Goal: Transaction & Acquisition: Purchase product/service

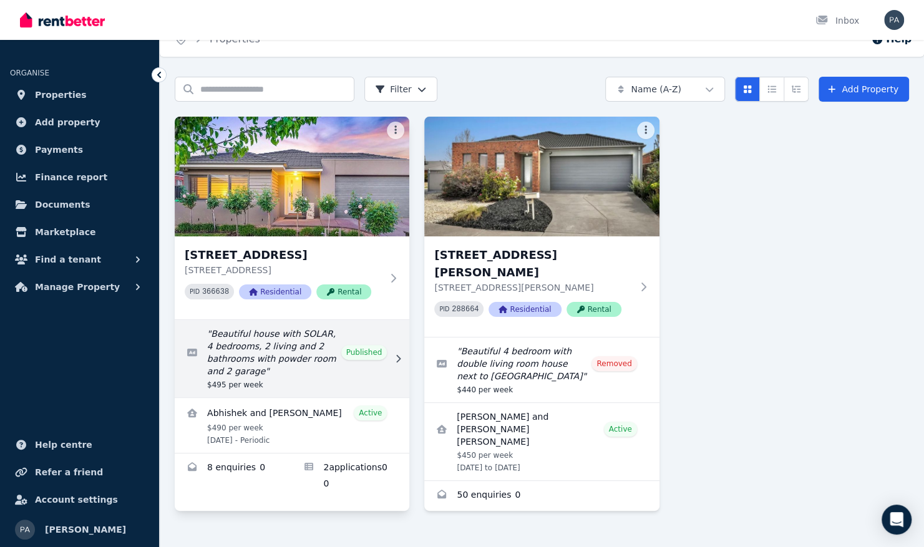
scroll to position [27, 0]
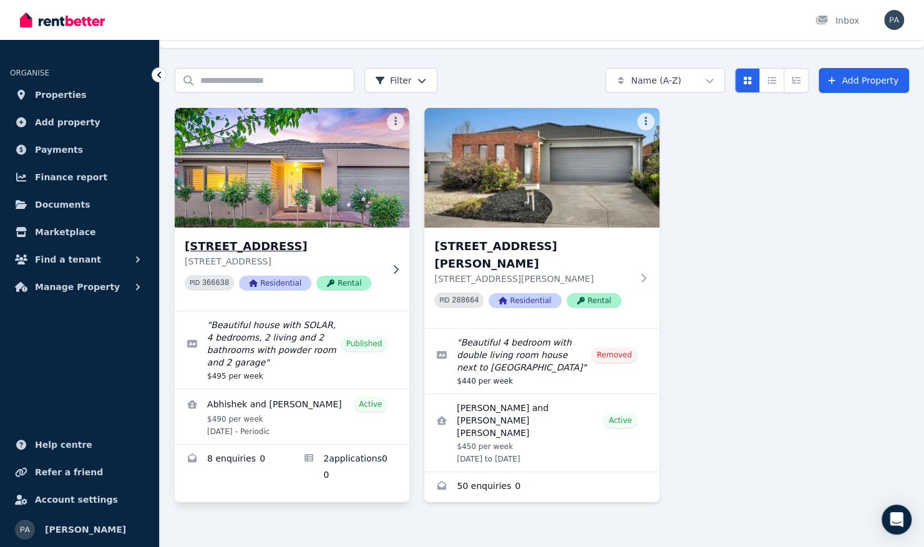
click at [390, 243] on div "[STREET_ADDRESS] PID 366638 Residential Rental" at bounding box center [292, 269] width 235 height 83
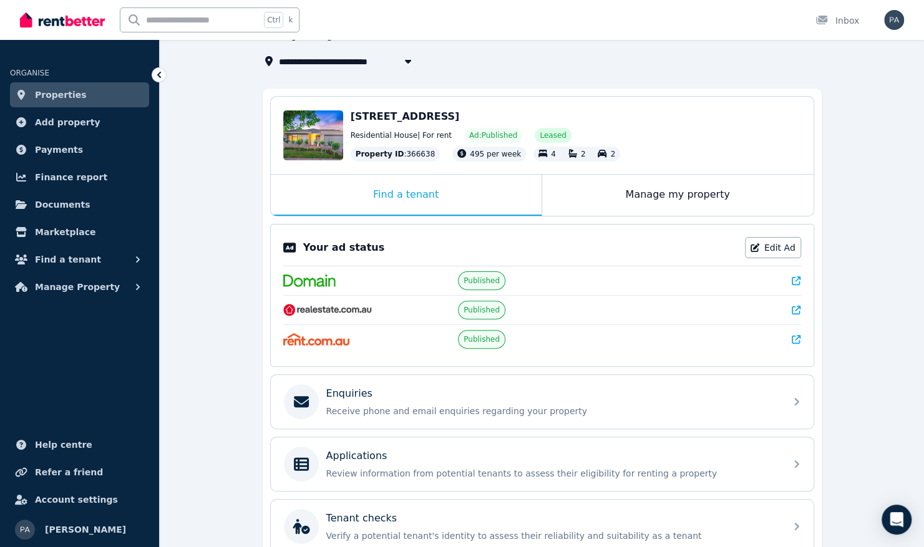
scroll to position [125, 0]
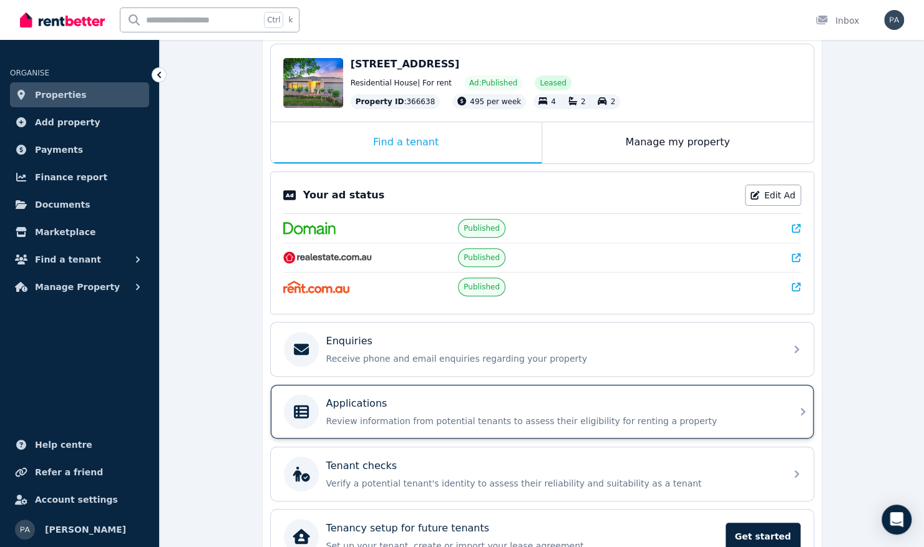
click at [615, 417] on p "Review information from potential tenants to assess their eligibility for renti…" at bounding box center [552, 421] width 452 height 12
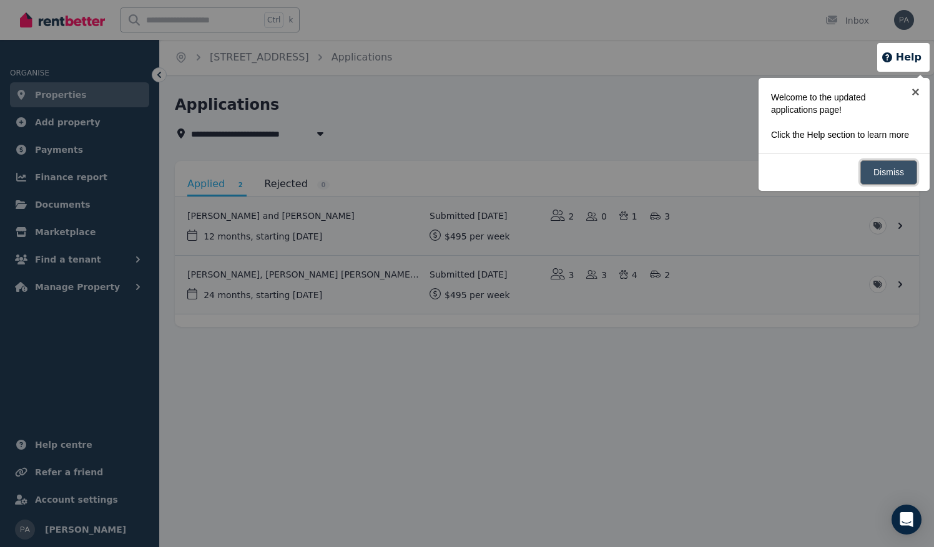
click at [902, 176] on link "Dismiss" at bounding box center [888, 172] width 57 height 24
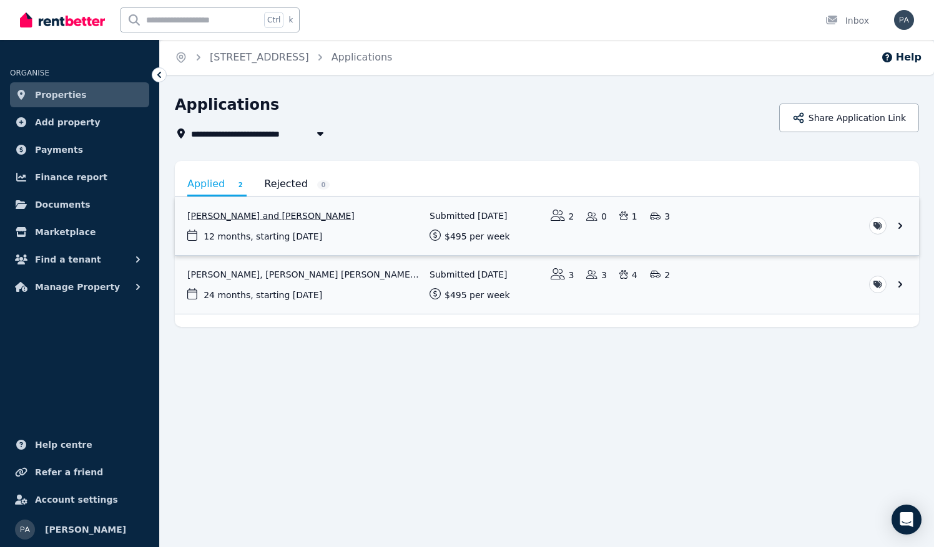
click at [297, 217] on link "View application: Alexander Tegg and Jessica Tegg" at bounding box center [547, 226] width 744 height 58
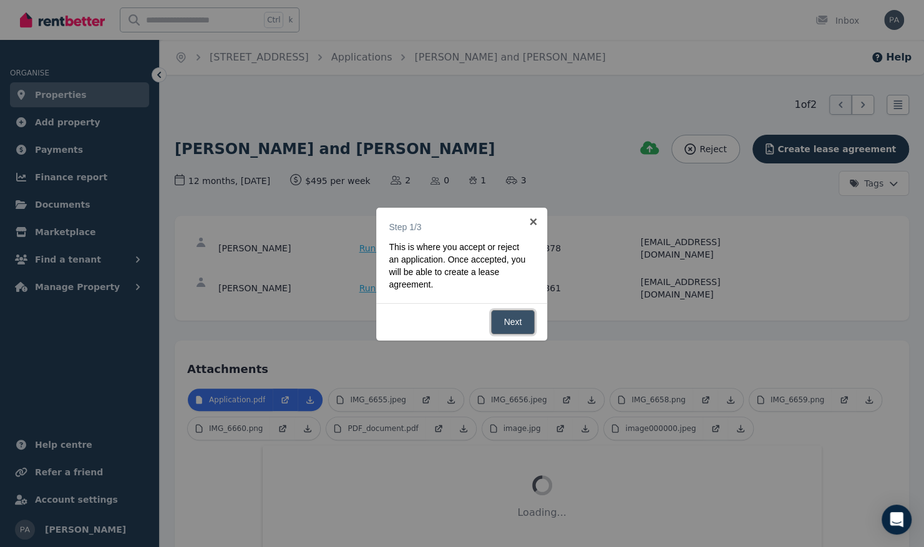
click at [518, 326] on link "Next" at bounding box center [513, 322] width 44 height 24
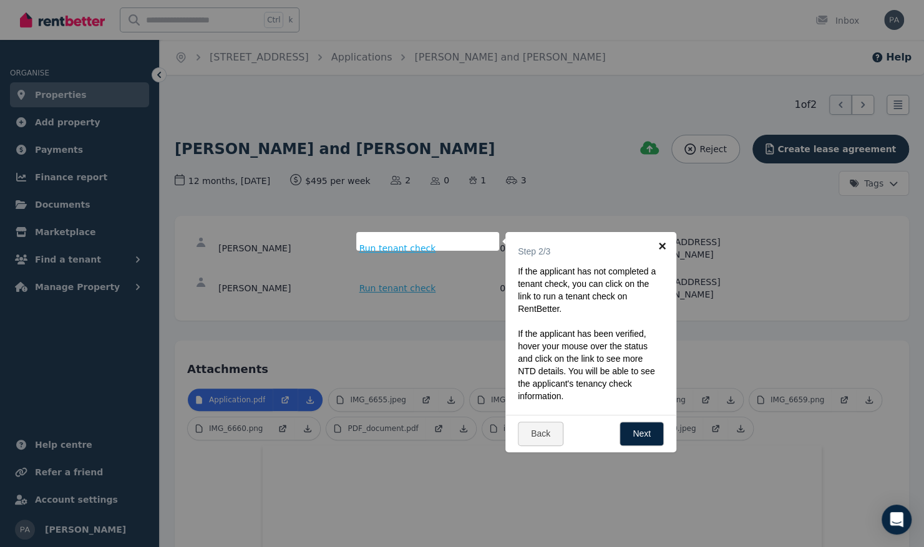
click at [662, 246] on link "×" at bounding box center [663, 246] width 28 height 28
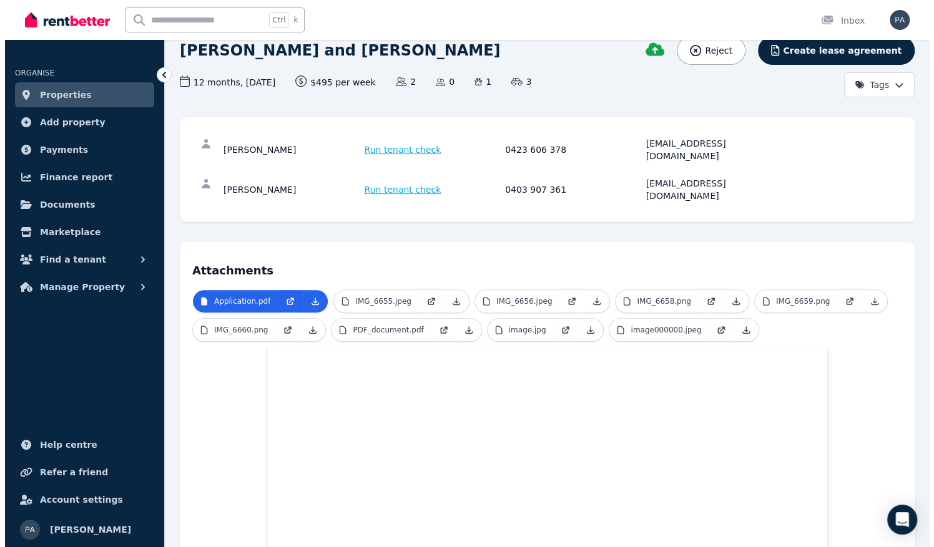
scroll to position [47, 0]
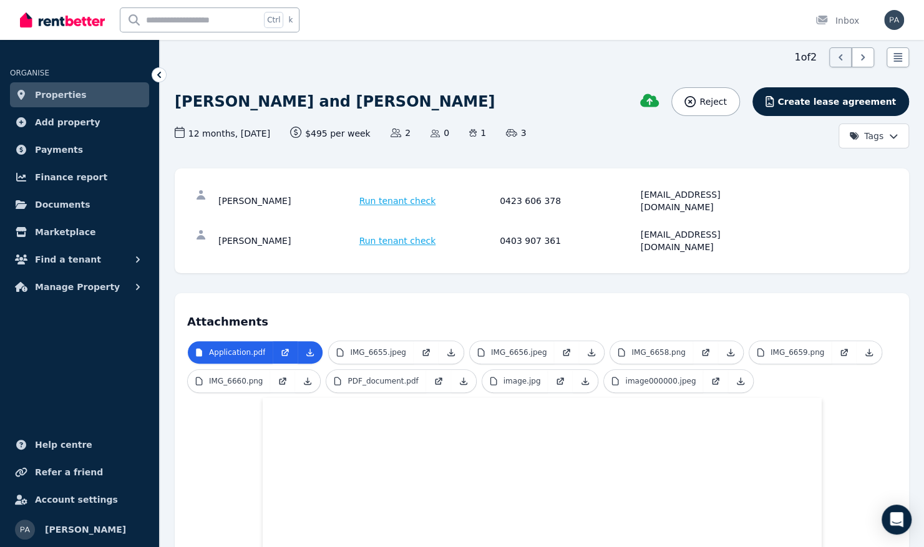
click at [380, 197] on span "Run tenant check" at bounding box center [398, 201] width 77 height 12
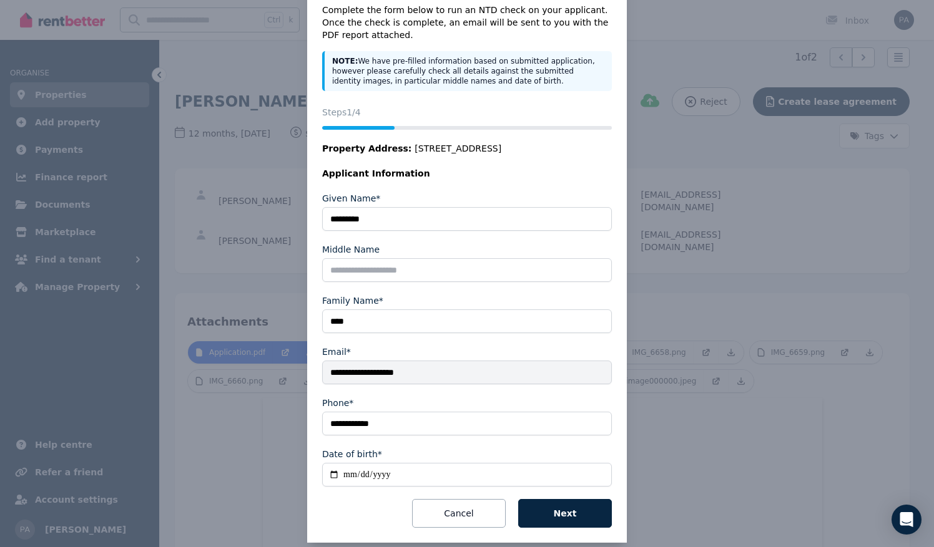
scroll to position [66, 0]
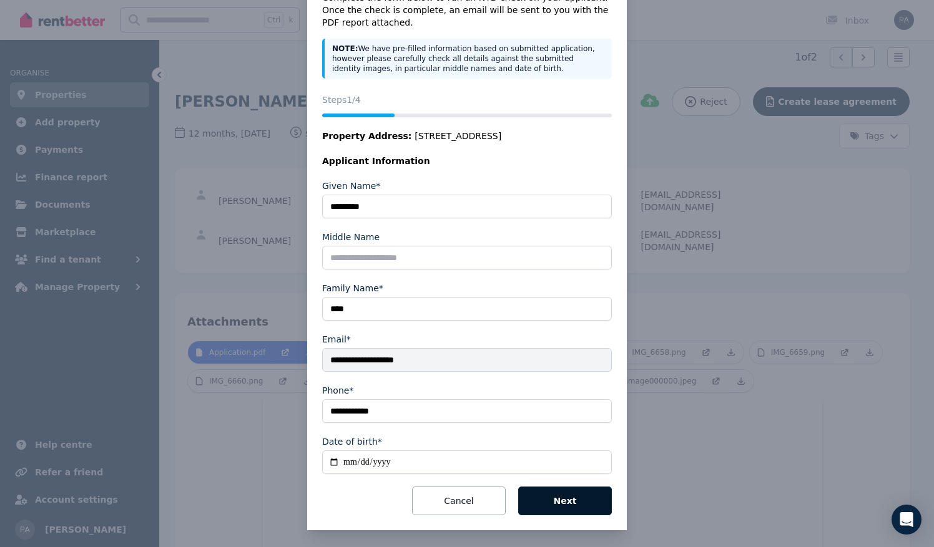
click at [567, 496] on button "Next" at bounding box center [565, 501] width 94 height 29
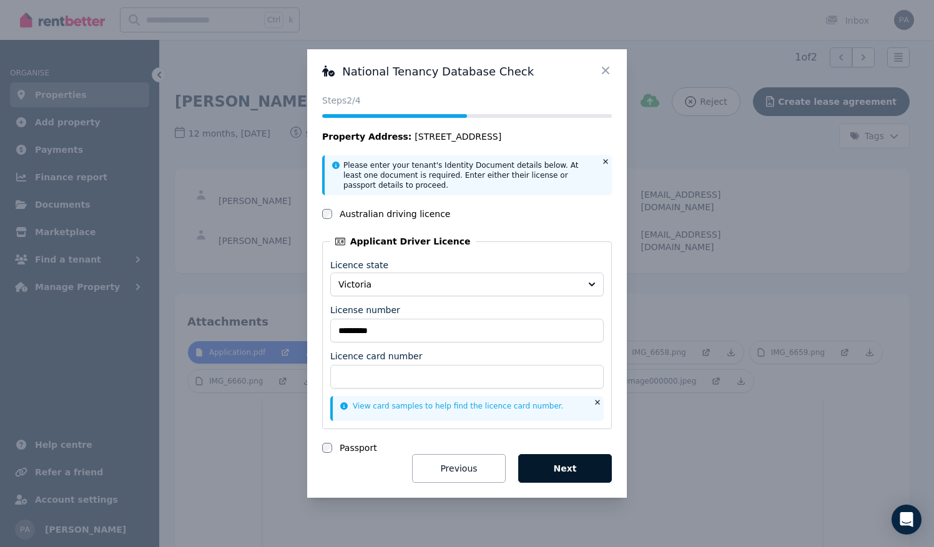
scroll to position [0, 0]
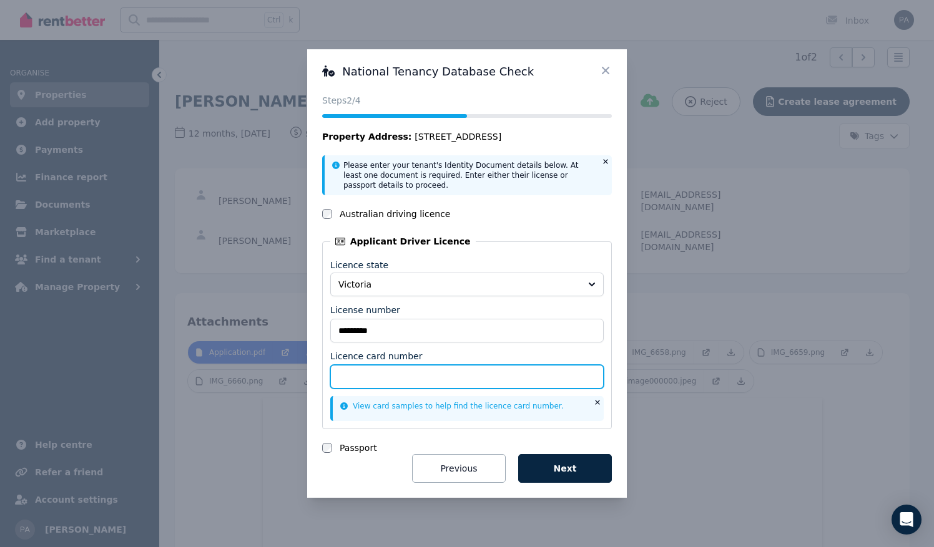
click at [375, 379] on input "Licence card number" at bounding box center [466, 377] width 273 height 24
type input "********"
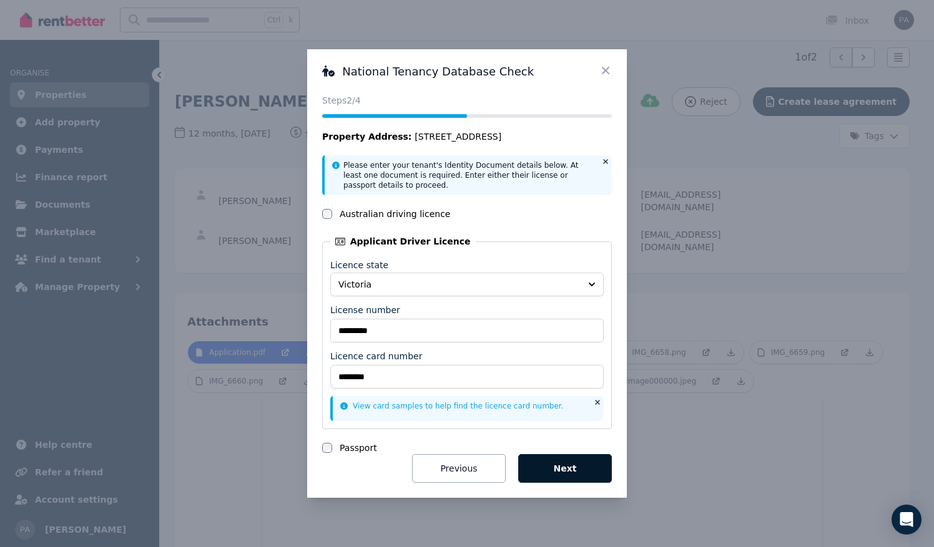
click at [572, 474] on button "Next" at bounding box center [565, 468] width 94 height 29
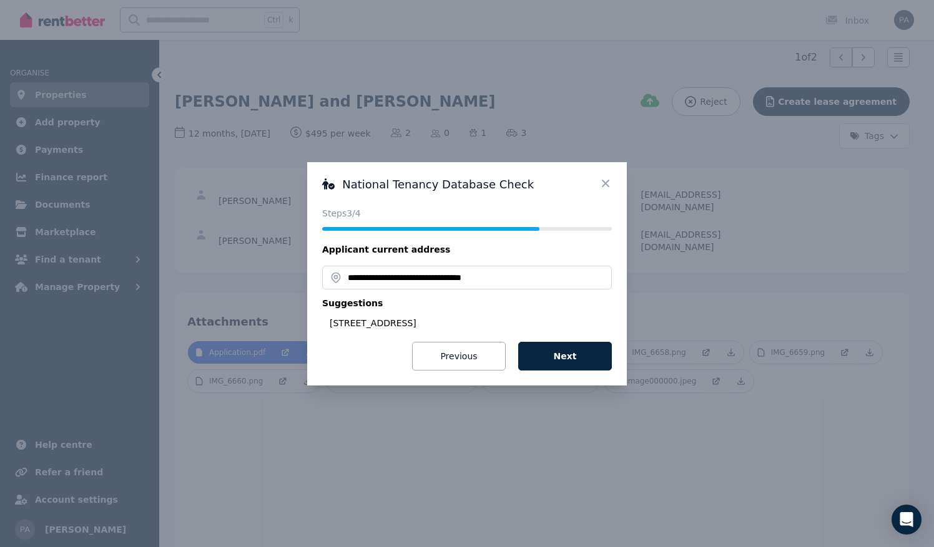
click at [576, 355] on button "Next" at bounding box center [565, 356] width 94 height 29
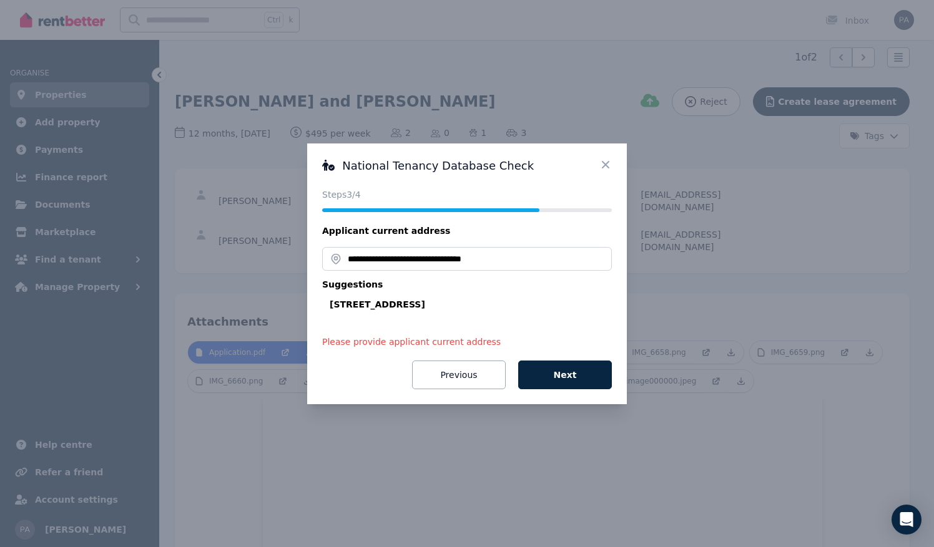
click at [349, 306] on div "[STREET_ADDRESS]" at bounding box center [471, 304] width 282 height 12
type input "**********"
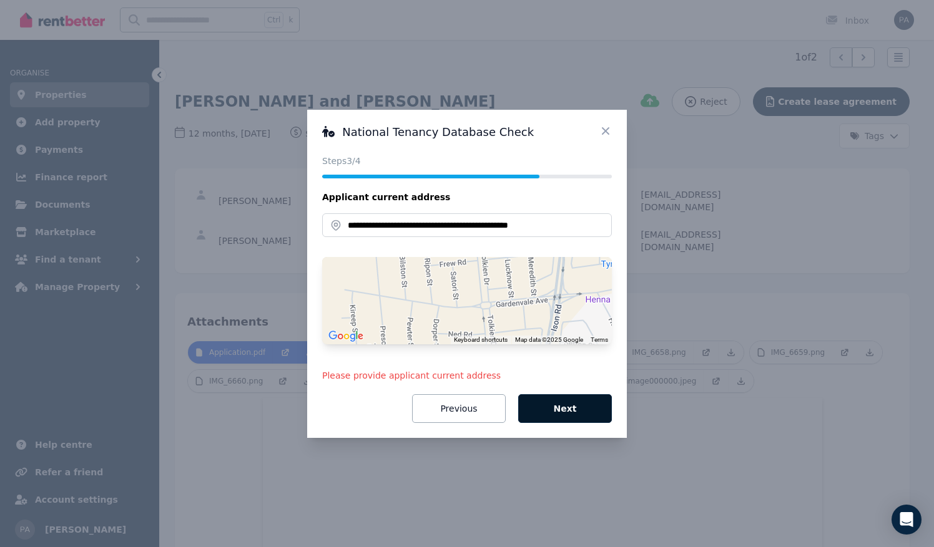
click at [549, 409] on button "Next" at bounding box center [565, 408] width 94 height 29
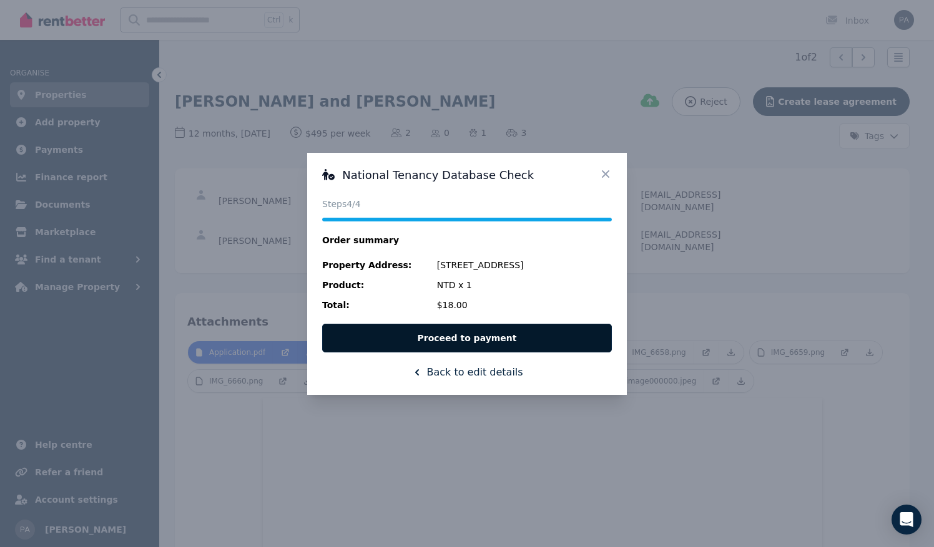
click at [534, 340] on button "Proceed to payment" at bounding box center [467, 338] width 290 height 29
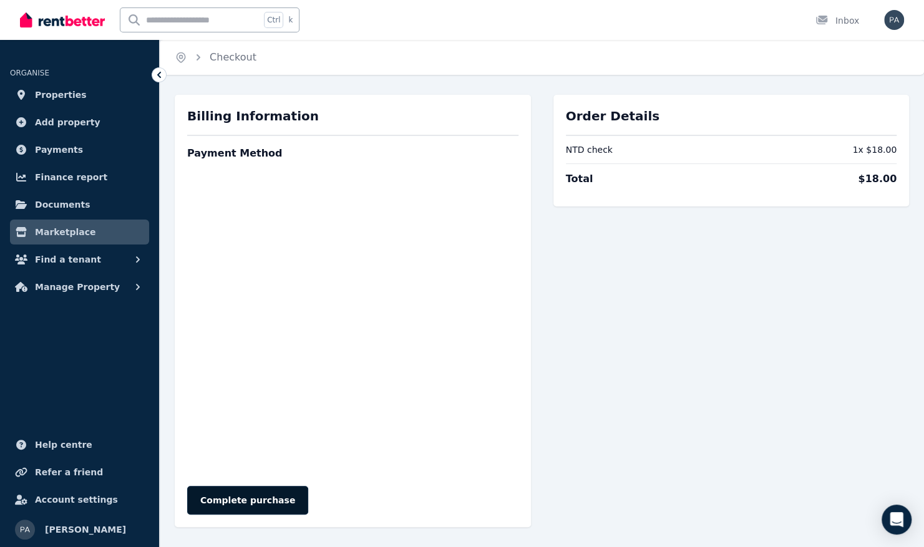
click at [248, 506] on button "Complete purchase" at bounding box center [247, 500] width 121 height 29
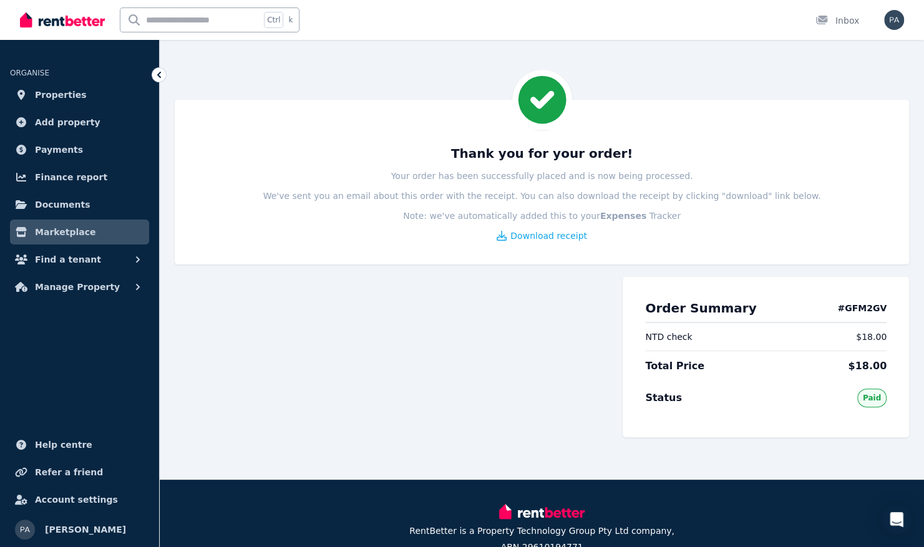
click at [71, 230] on span "Marketplace" at bounding box center [65, 232] width 61 height 15
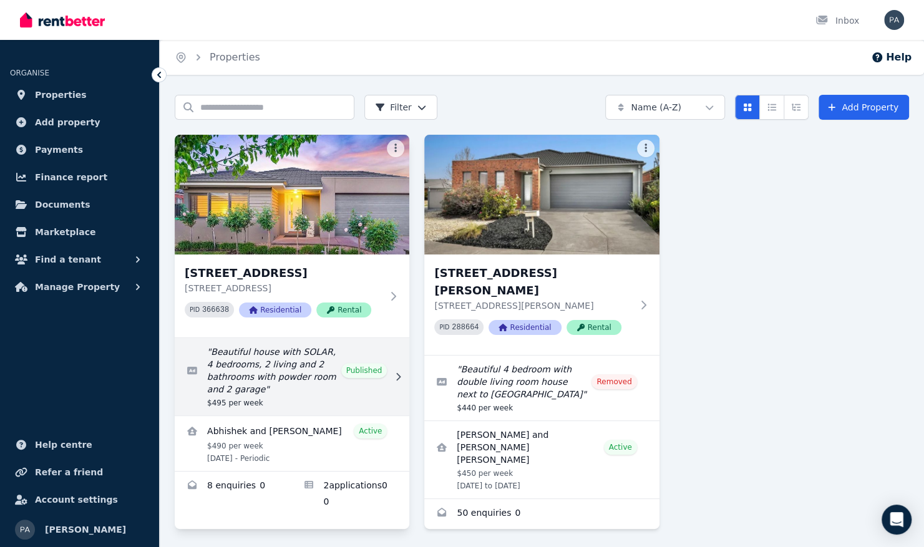
click at [312, 381] on link "Edit listing: Beautiful house with SOLAR, 4 bedrooms, 2 living and 2 bathrooms …" at bounding box center [292, 376] width 235 height 77
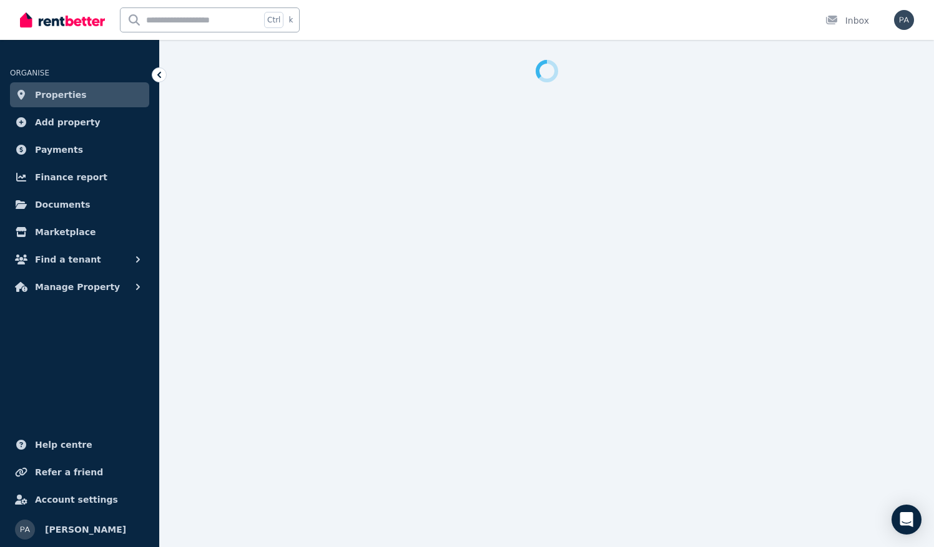
select select "**********"
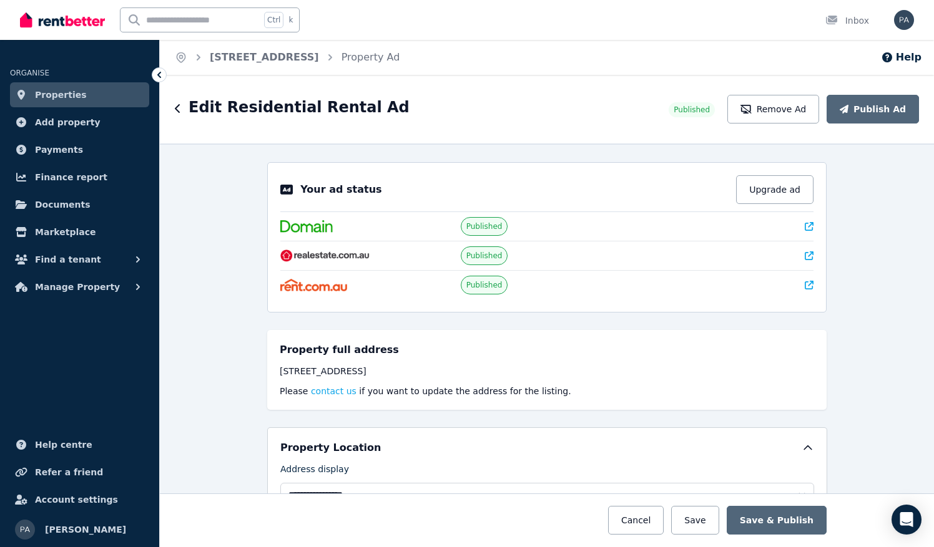
click at [179, 110] on icon "button" at bounding box center [178, 109] width 6 height 10
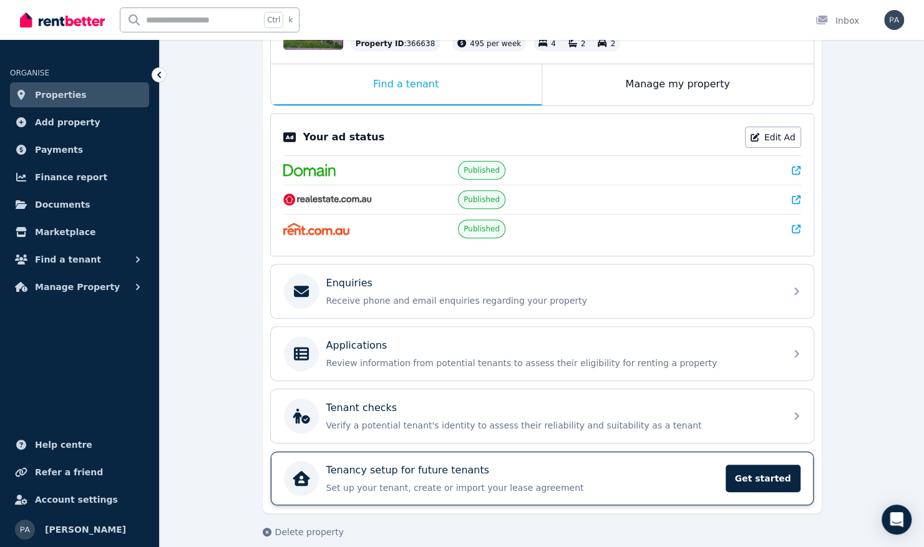
scroll to position [187, 0]
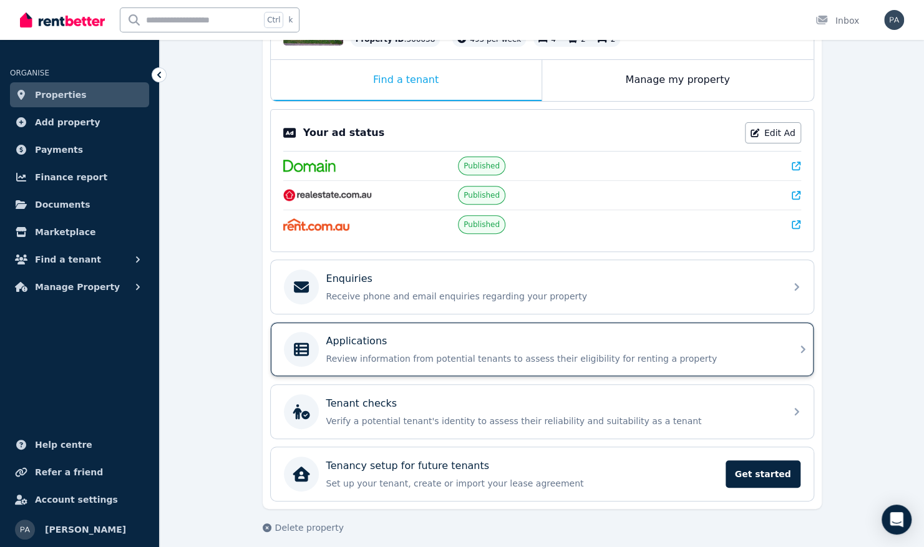
click at [468, 338] on div "Applications" at bounding box center [552, 341] width 452 height 15
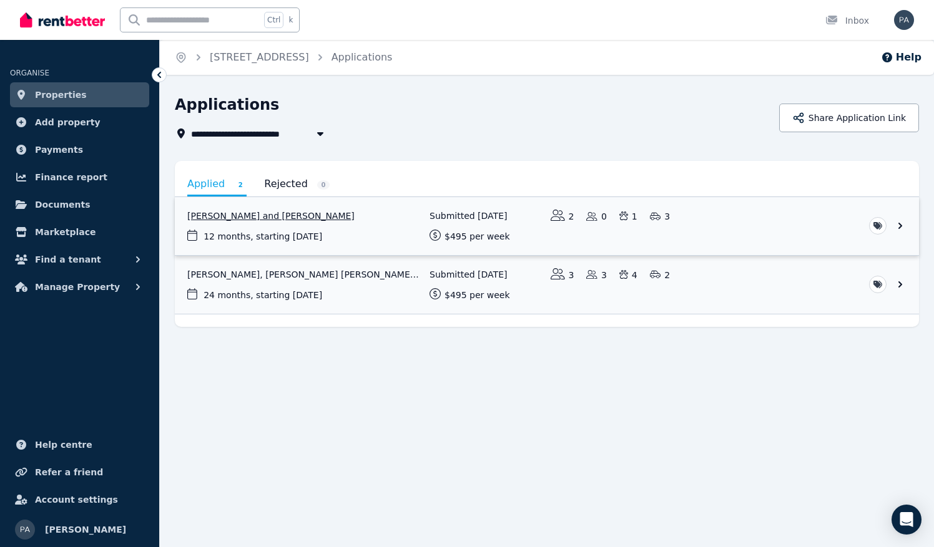
click at [358, 224] on link "View application: Alexander Tegg and Jessica Tegg" at bounding box center [547, 226] width 744 height 58
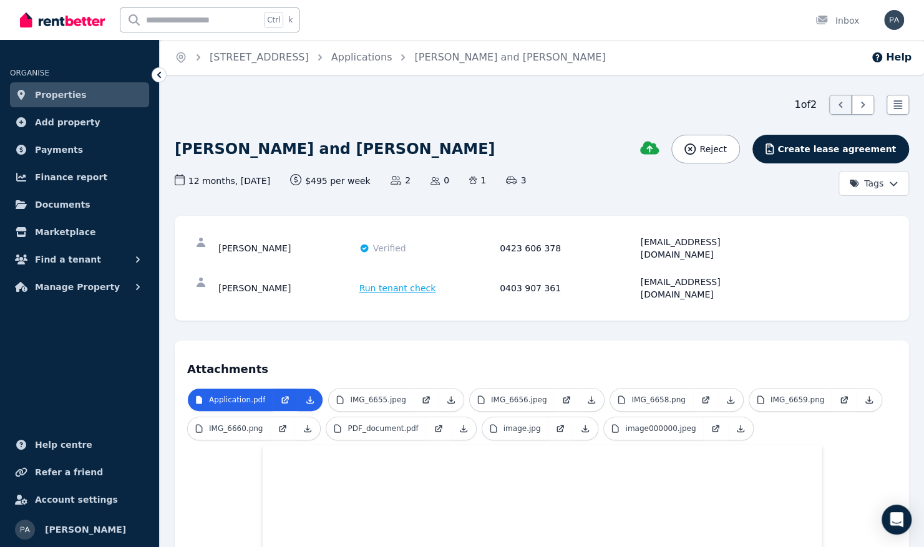
click at [399, 282] on span "Run tenant check" at bounding box center [398, 288] width 77 height 12
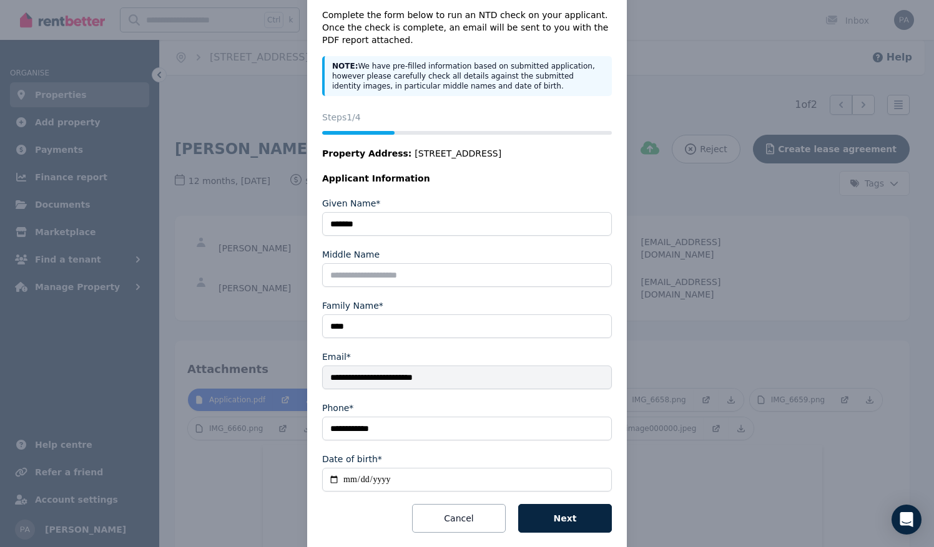
scroll to position [66, 0]
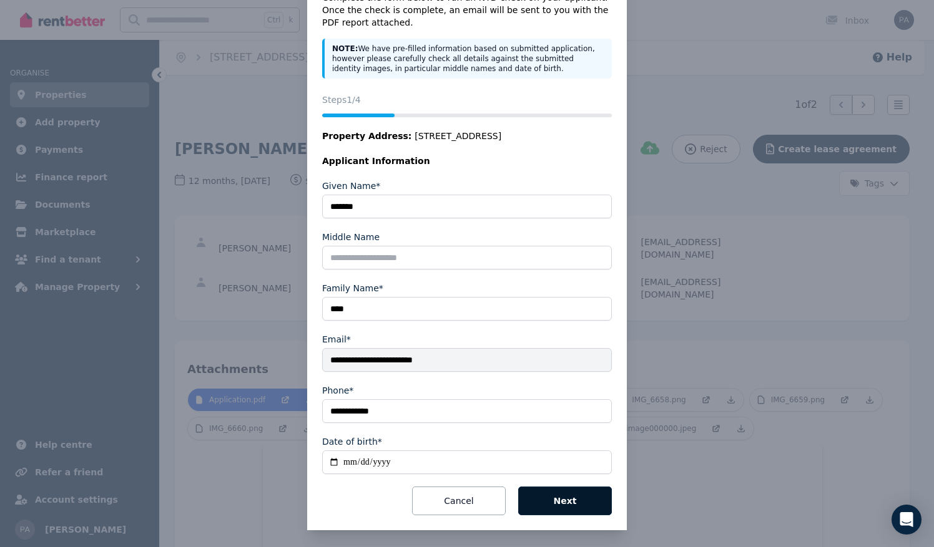
click at [569, 498] on button "Next" at bounding box center [565, 501] width 94 height 29
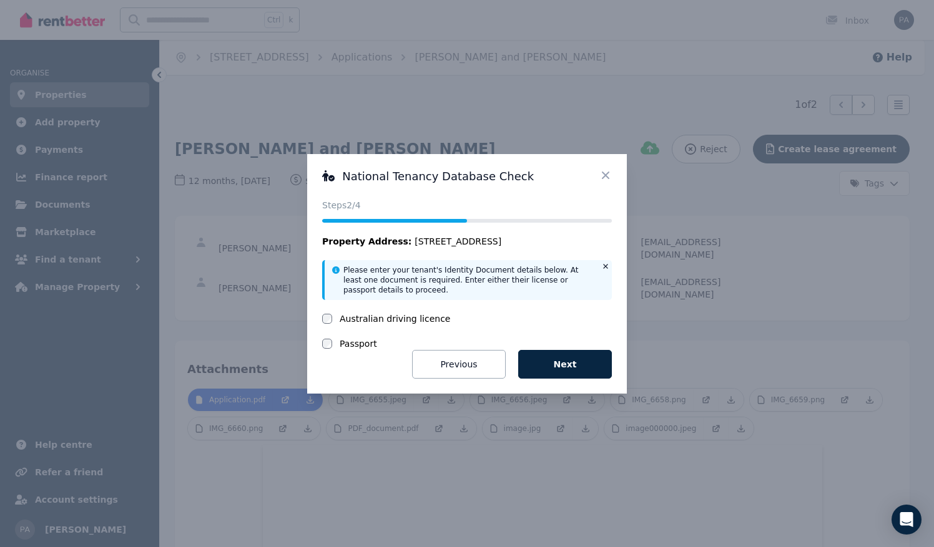
click at [381, 317] on label "Australian driving licence" at bounding box center [395, 319] width 110 height 12
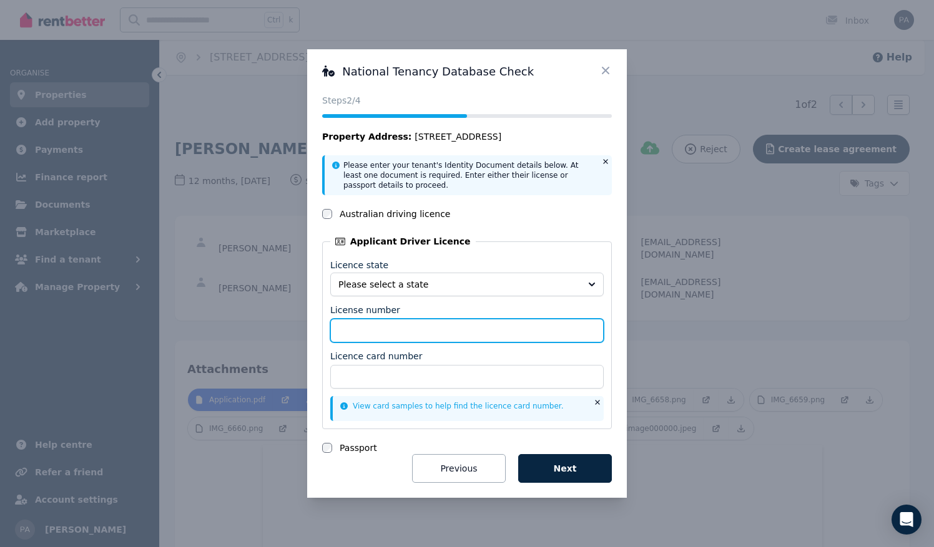
click at [365, 335] on input "License number" at bounding box center [466, 331] width 273 height 24
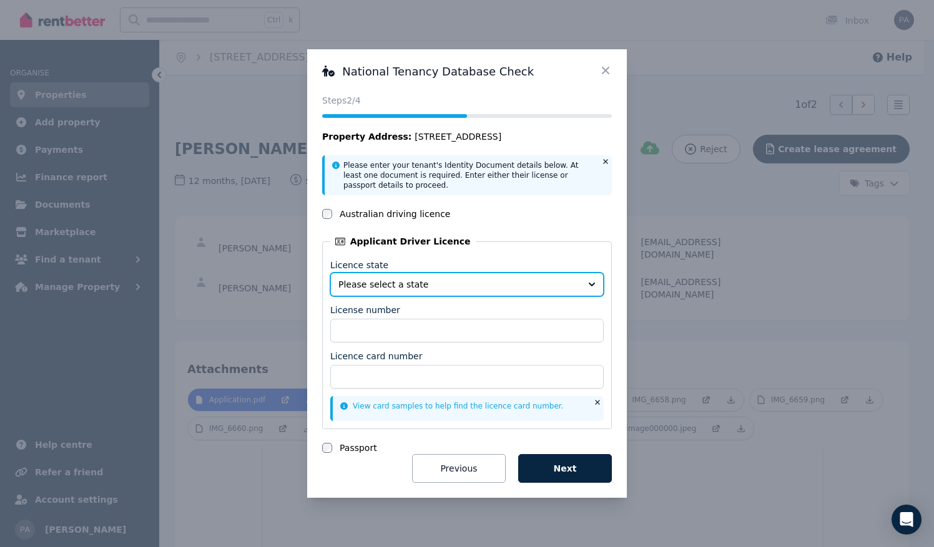
click at [501, 283] on span "Please select a state" at bounding box center [458, 284] width 240 height 12
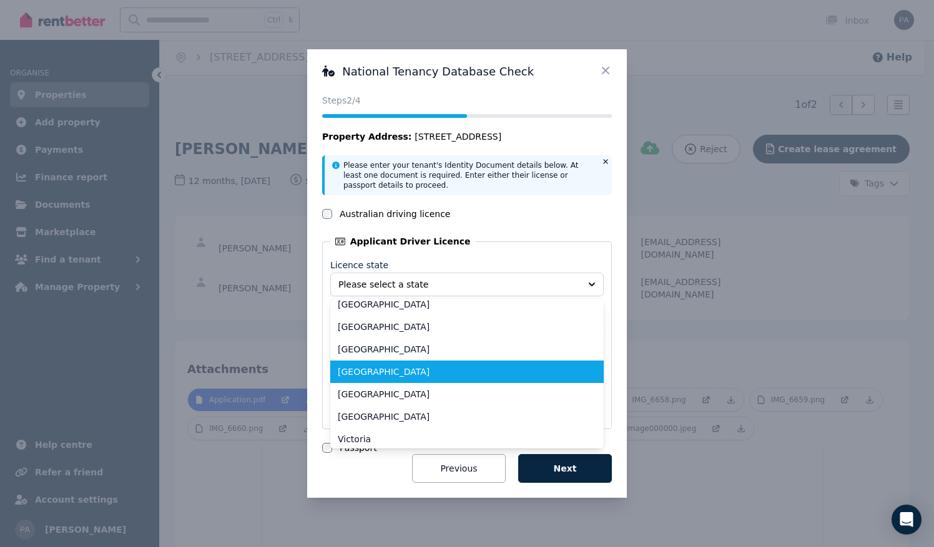
scroll to position [57, 0]
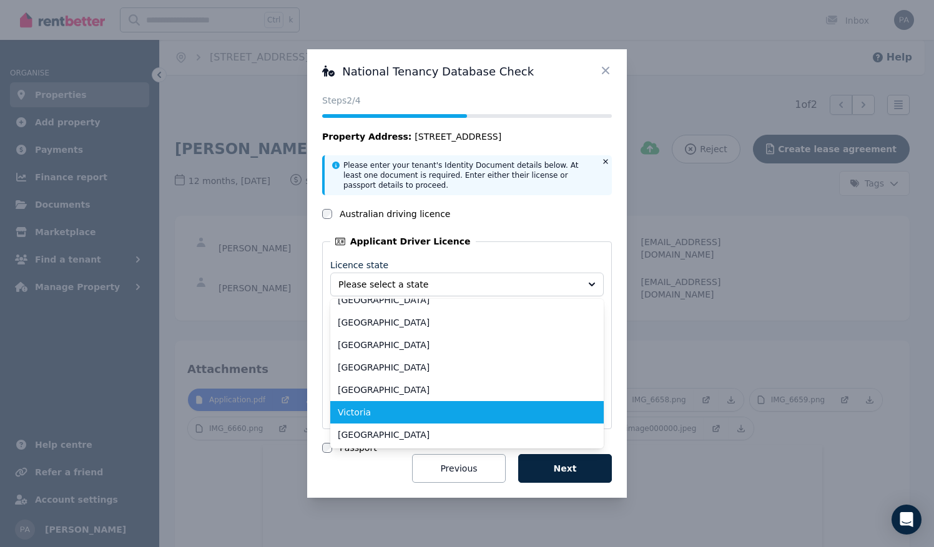
click at [404, 411] on span "Victoria" at bounding box center [459, 412] width 243 height 12
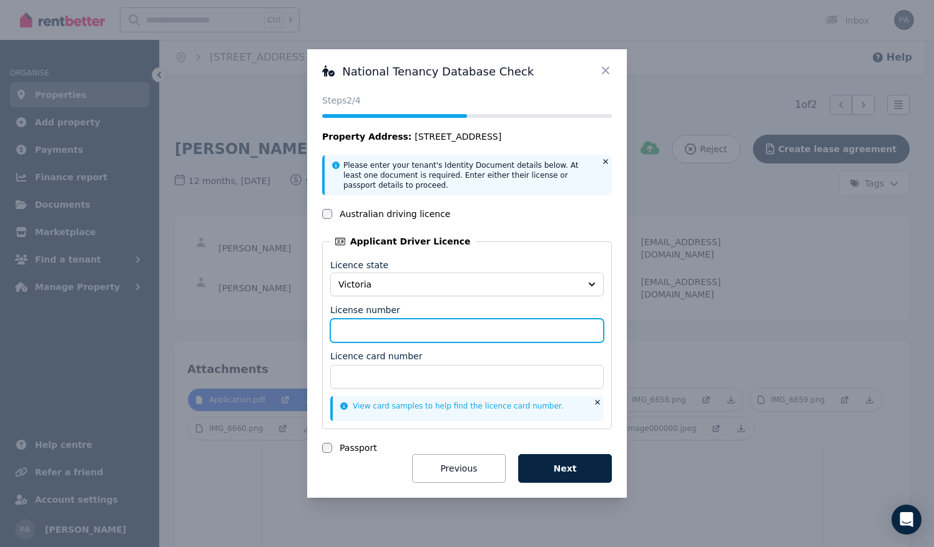
click at [392, 337] on input "License number" at bounding box center [466, 331] width 273 height 24
type input "*********"
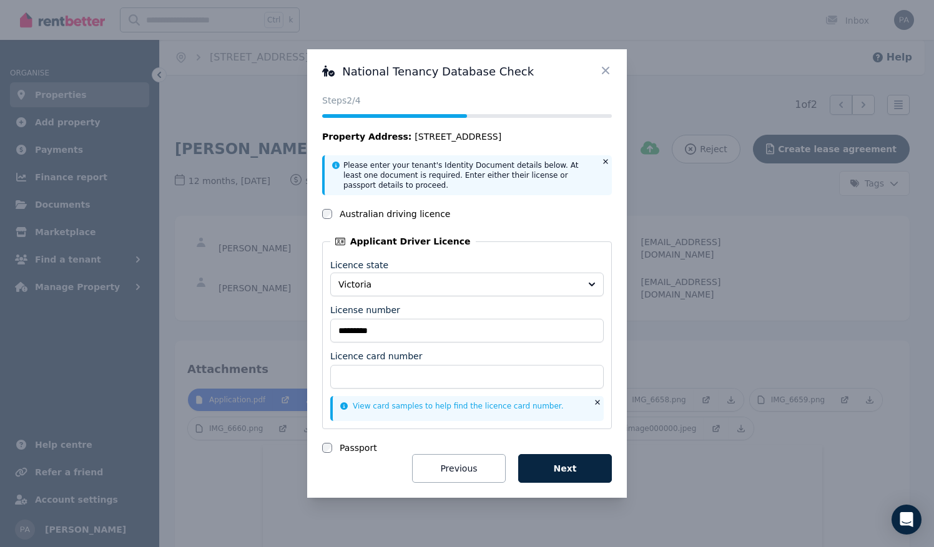
click at [567, 468] on button "Next" at bounding box center [565, 468] width 94 height 29
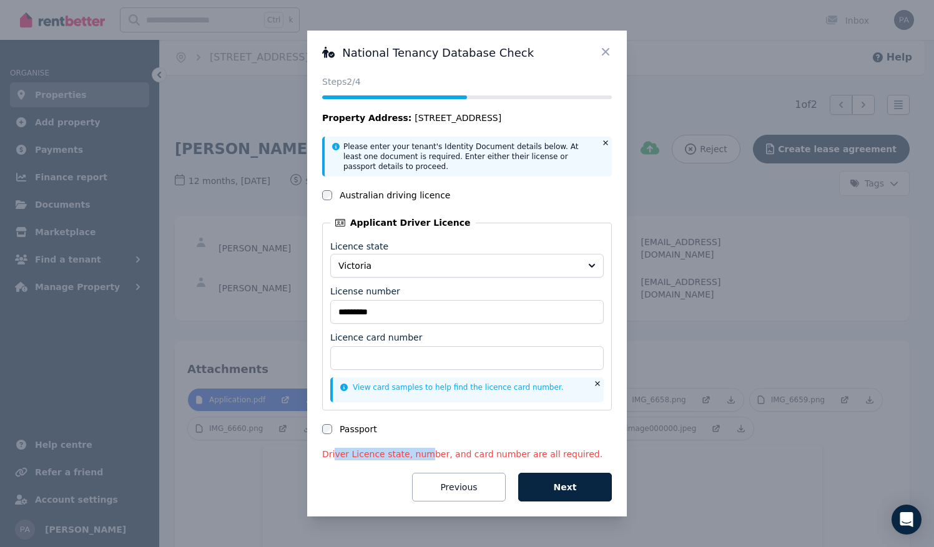
drag, startPoint x: 333, startPoint y: 456, endPoint x: 415, endPoint y: 453, distance: 81.8
click at [415, 453] on p "Driver Licence state, number, and card number are all required." at bounding box center [467, 454] width 290 height 12
drag, startPoint x: 415, startPoint y: 453, endPoint x: 542, endPoint y: 443, distance: 127.2
click at [542, 443] on form "Please enter your tenant's Identity Document details below. At least one docume…" at bounding box center [467, 319] width 290 height 365
click at [497, 494] on button "Previous" at bounding box center [459, 487] width 94 height 29
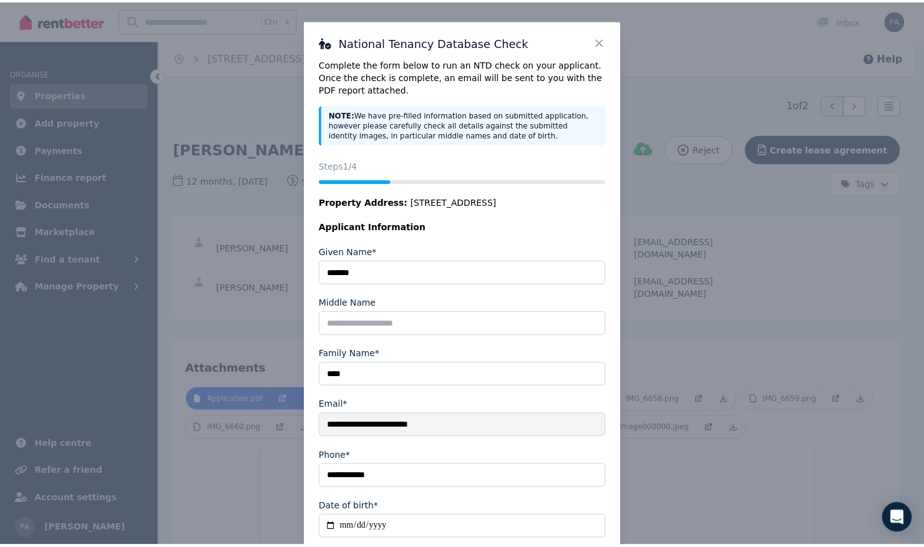
scroll to position [62, 0]
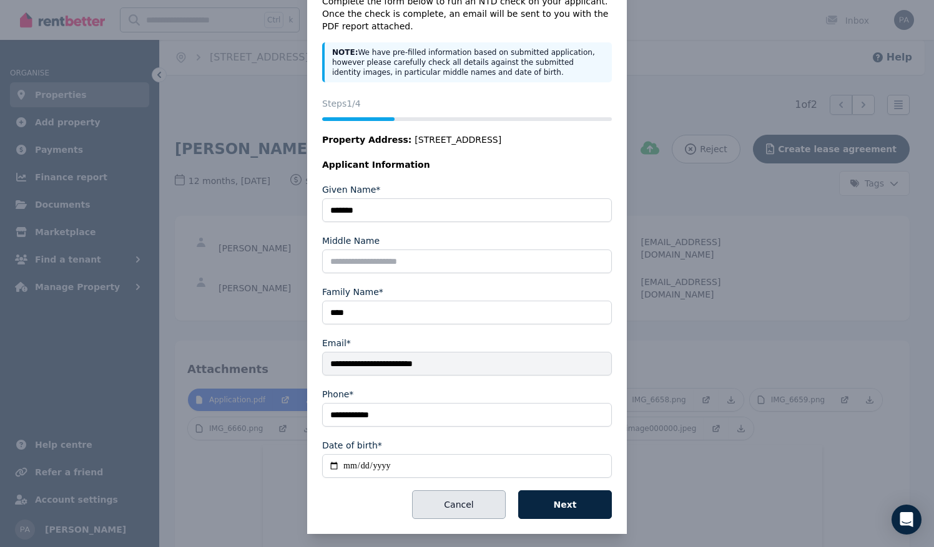
click at [471, 506] on button "Cancel" at bounding box center [459, 505] width 94 height 29
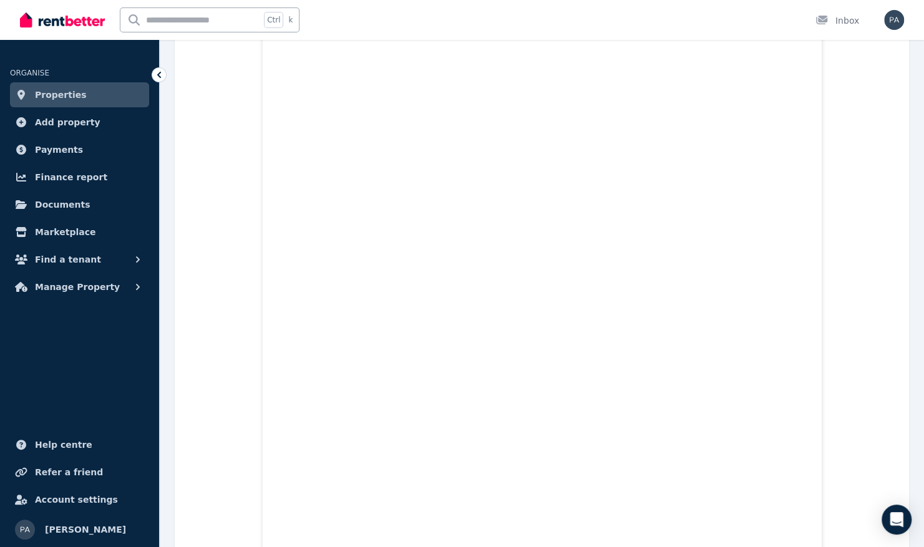
scroll to position [5493, 0]
